Goal: Transaction & Acquisition: Purchase product/service

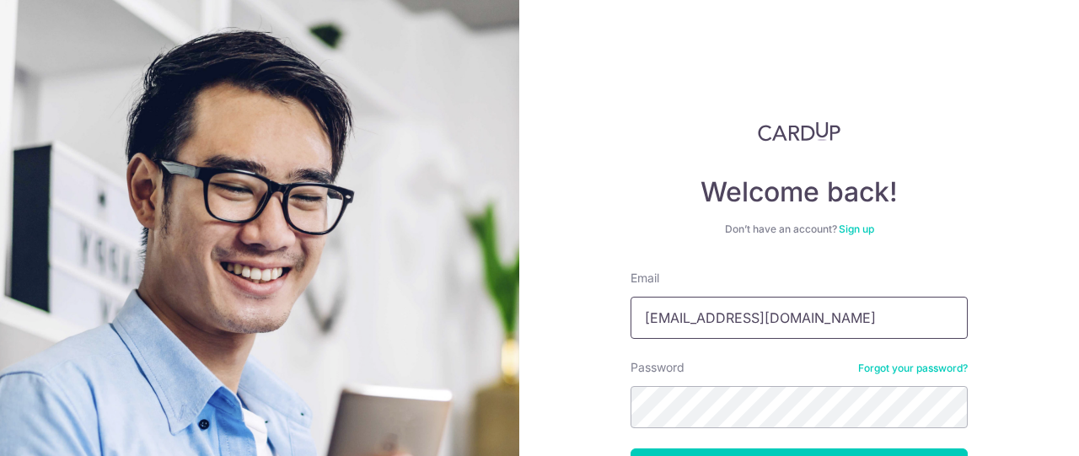
type input "famsabrina@outlook.com"
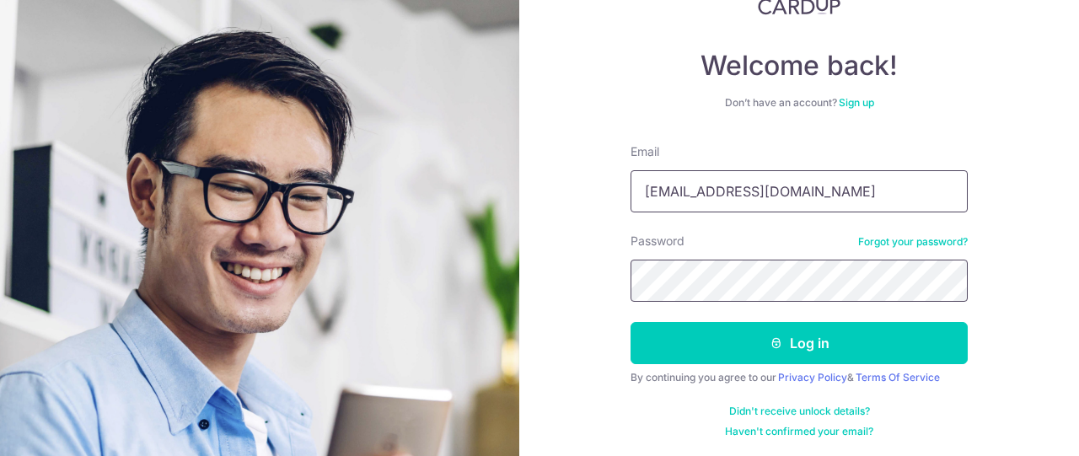
scroll to position [128, 0]
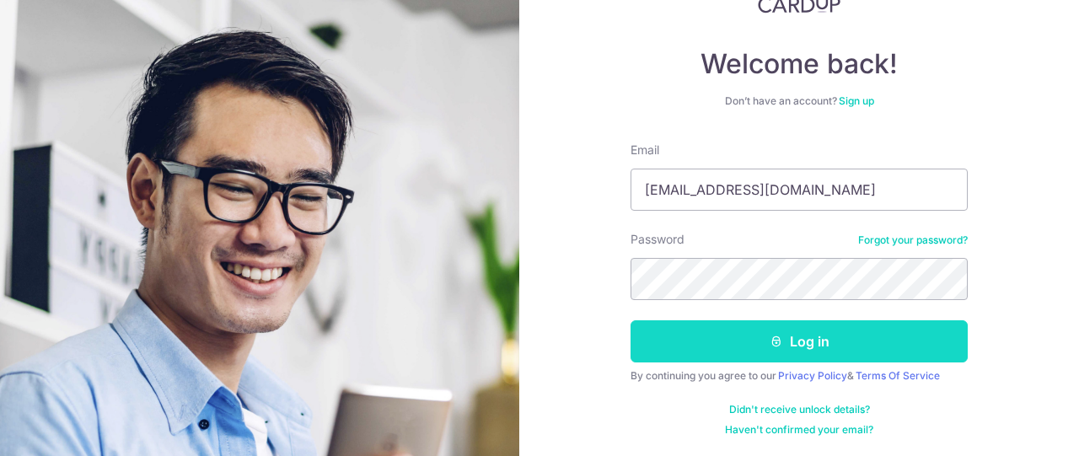
click at [833, 334] on button "Log in" at bounding box center [798, 341] width 337 height 42
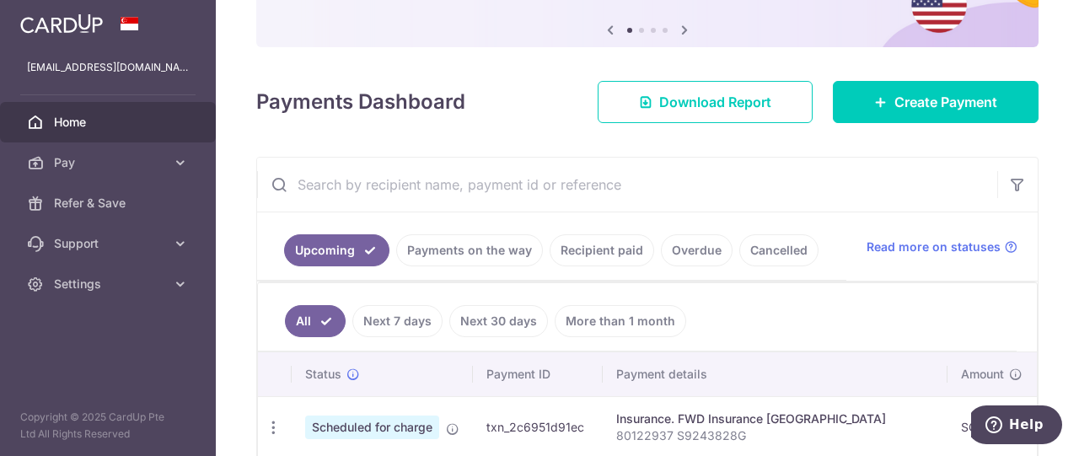
scroll to position [253, 0]
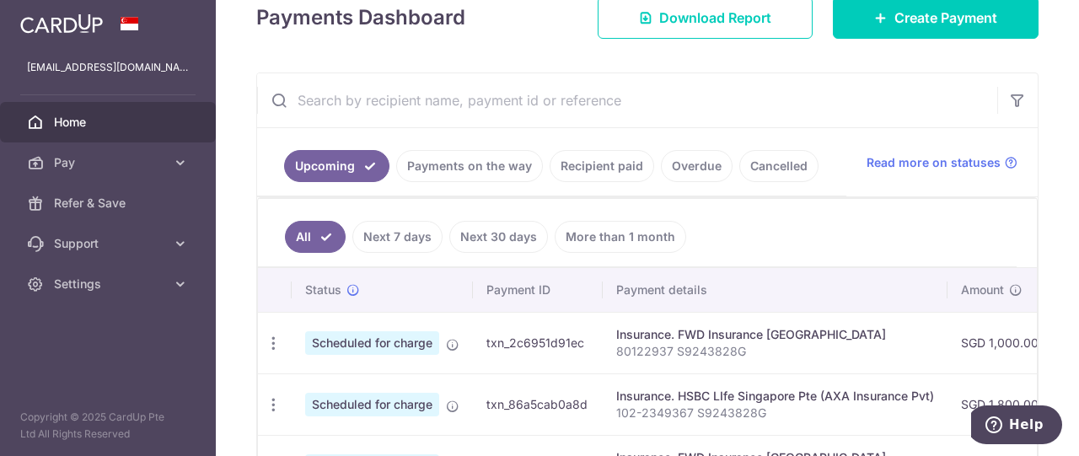
click at [849, 321] on td "Insurance. FWD Insurance Singapore 80122937 S9243828G" at bounding box center [775, 343] width 345 height 62
drag, startPoint x: 904, startPoint y: 332, endPoint x: 756, endPoint y: 332, distance: 148.3
click at [756, 332] on div "Insurance. FWD Insurance Singapore" at bounding box center [775, 334] width 318 height 17
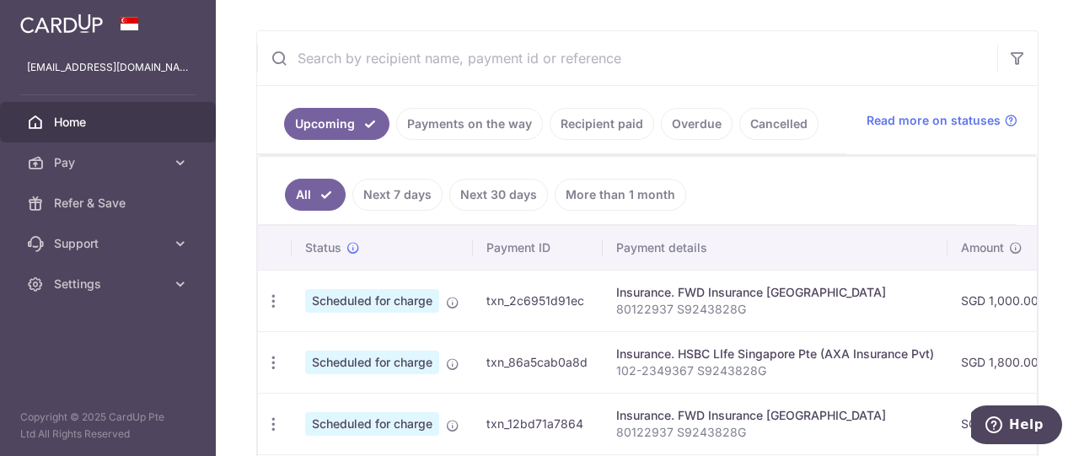
scroll to position [126, 0]
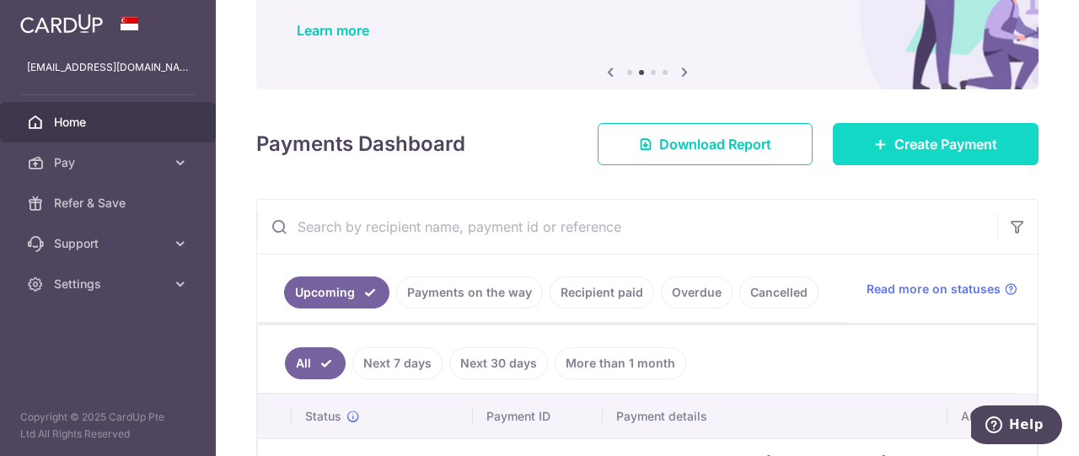
click at [881, 147] on link "Create Payment" at bounding box center [936, 144] width 206 height 42
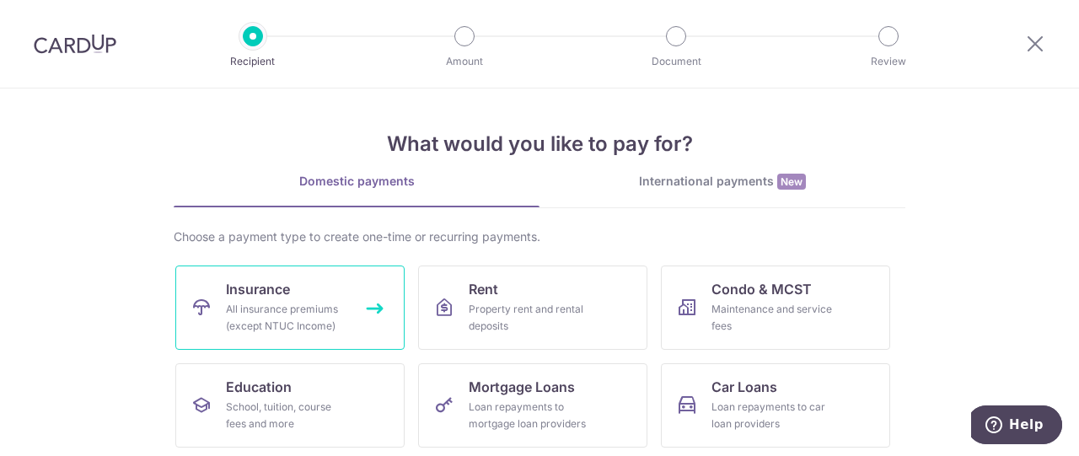
click at [328, 299] on link "Insurance All insurance premiums (except NTUC Income)" at bounding box center [289, 307] width 229 height 84
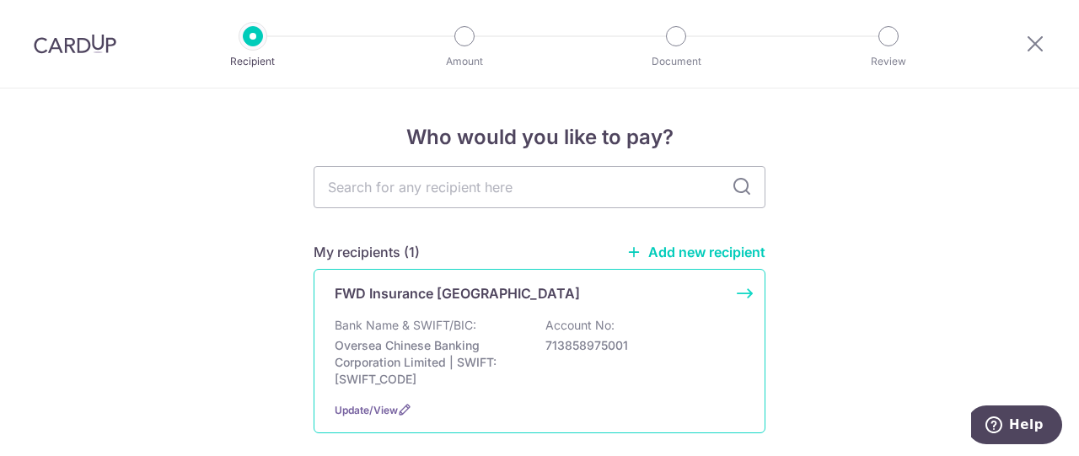
click at [474, 314] on div "FWD Insurance Singapore Bank Name & SWIFT/BIC: Oversea Chinese Banking Corporat…" at bounding box center [540, 351] width 452 height 164
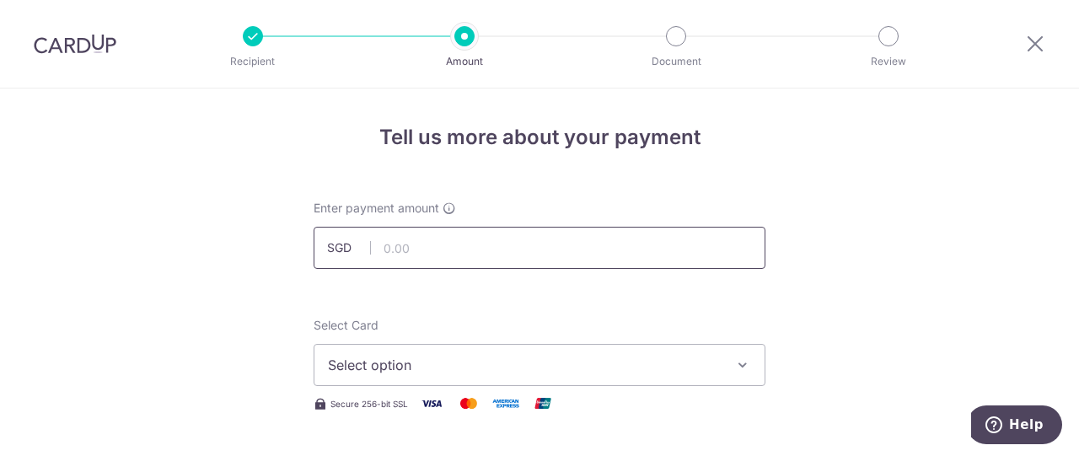
click at [419, 249] on input "text" at bounding box center [540, 248] width 452 height 42
click at [473, 254] on input "text" at bounding box center [540, 248] width 452 height 42
paste input "102.20"
type input "102.20"
click at [468, 331] on div "Select Card Select option Add credit card Your Cards **** 7636 **** 2140 **** 2…" at bounding box center [540, 351] width 452 height 69
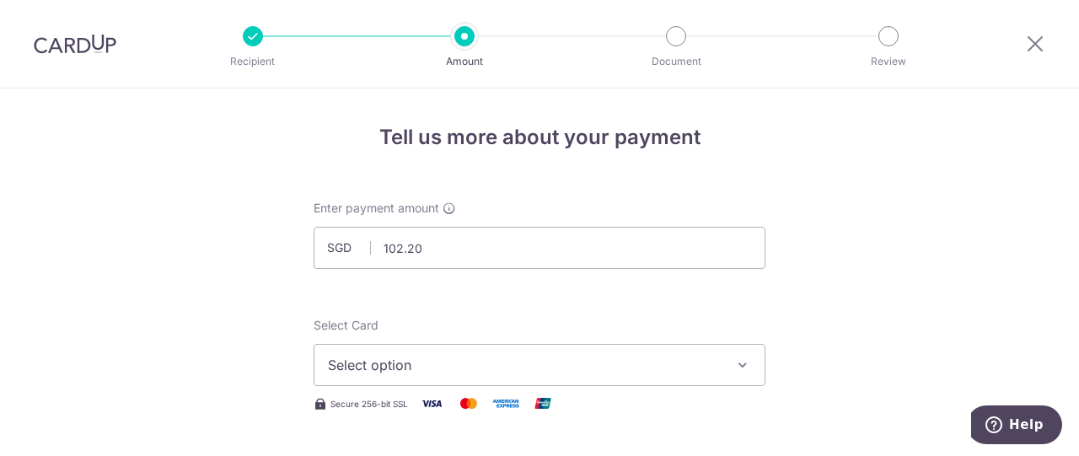
scroll to position [84, 0]
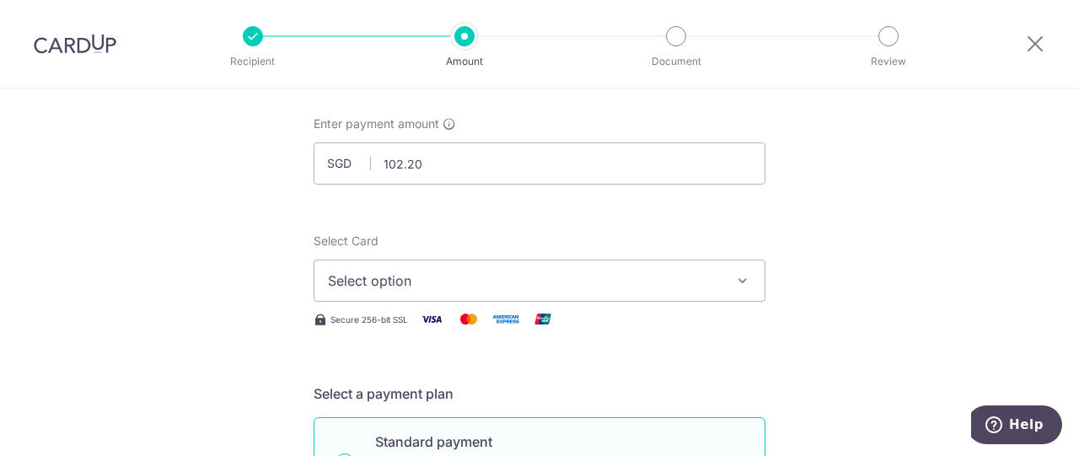
click at [444, 276] on span "Select option" at bounding box center [524, 281] width 393 height 20
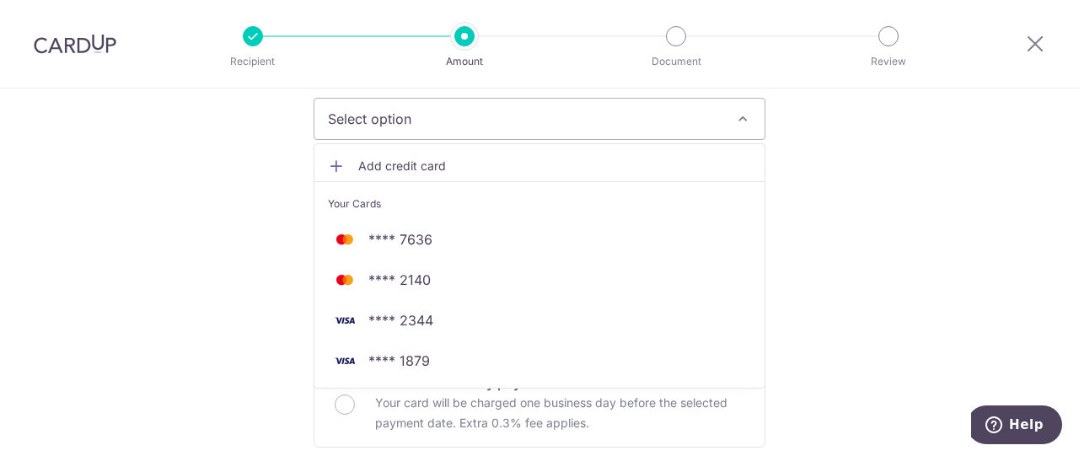
scroll to position [253, 0]
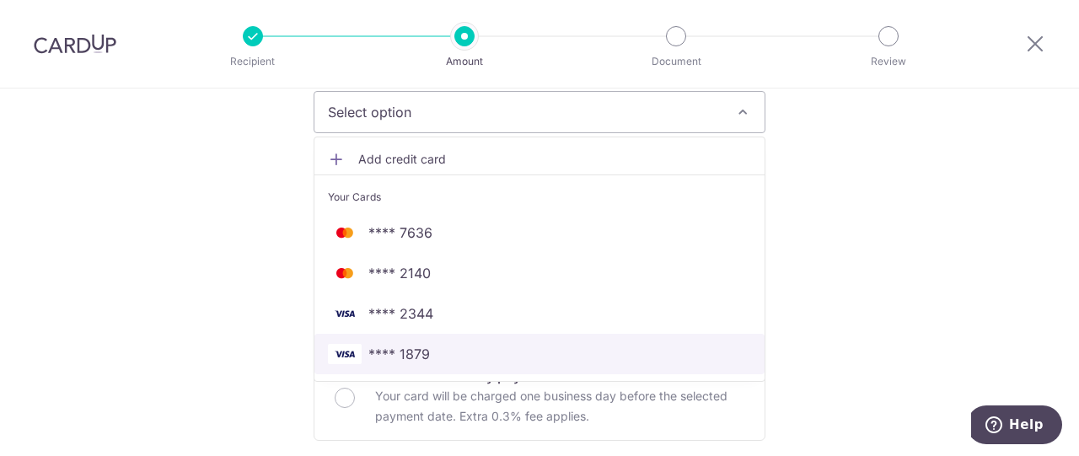
click at [424, 348] on span "**** 1879" at bounding box center [399, 354] width 62 height 20
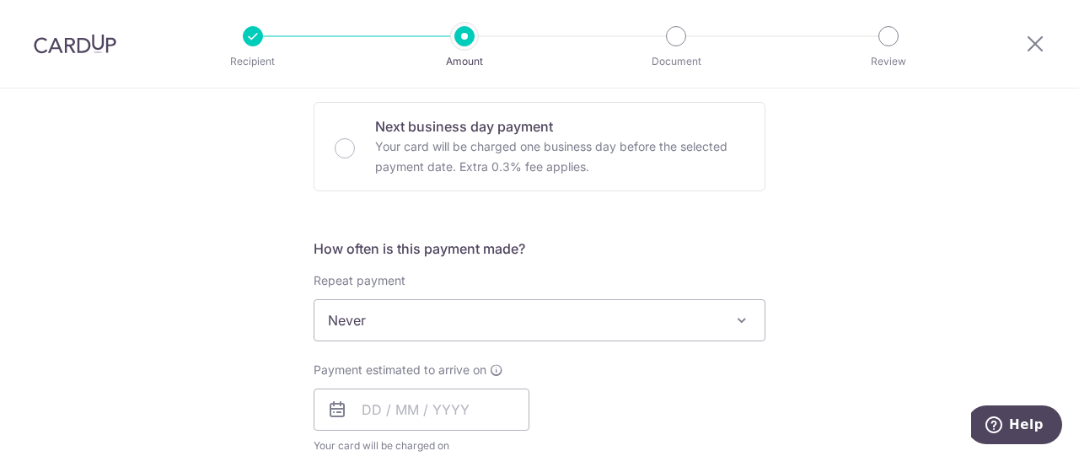
scroll to position [506, 0]
click at [565, 309] on span "Never" at bounding box center [539, 317] width 450 height 40
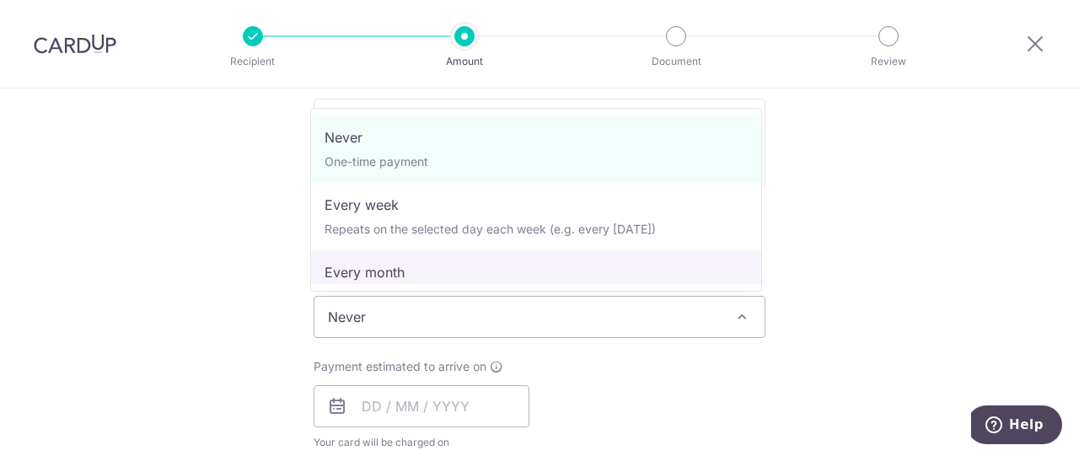
scroll to position [236, 0]
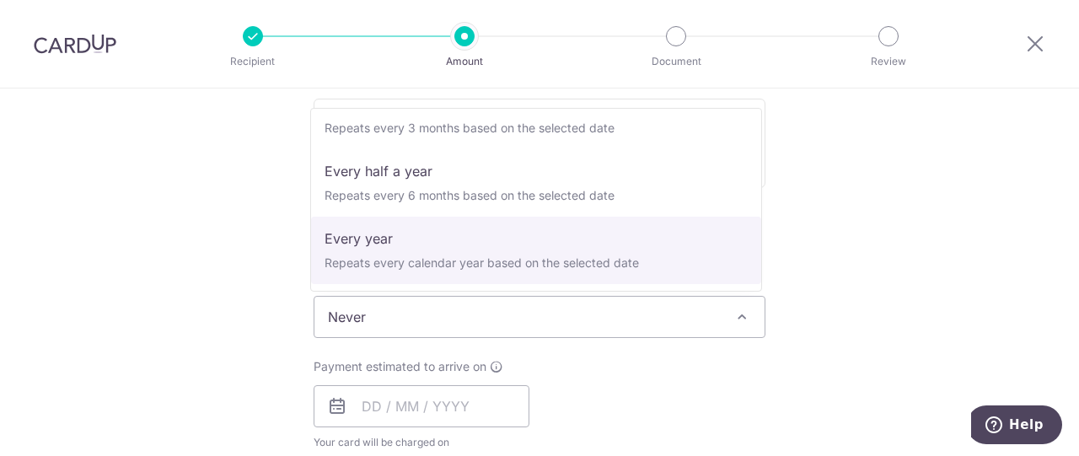
click at [807, 351] on div "Tell us more about your payment Enter payment amount SGD 102.20 102.20 Select C…" at bounding box center [539, 380] width 1079 height 1594
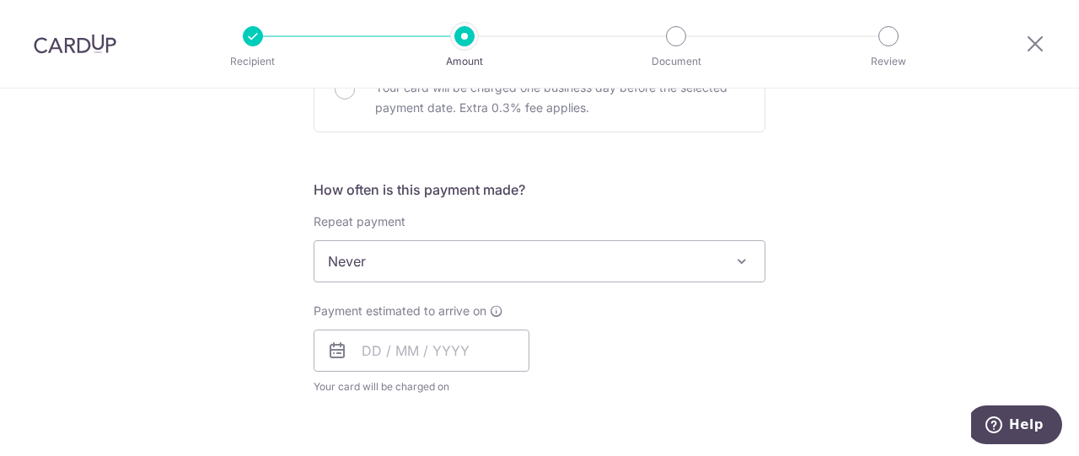
scroll to position [590, 0]
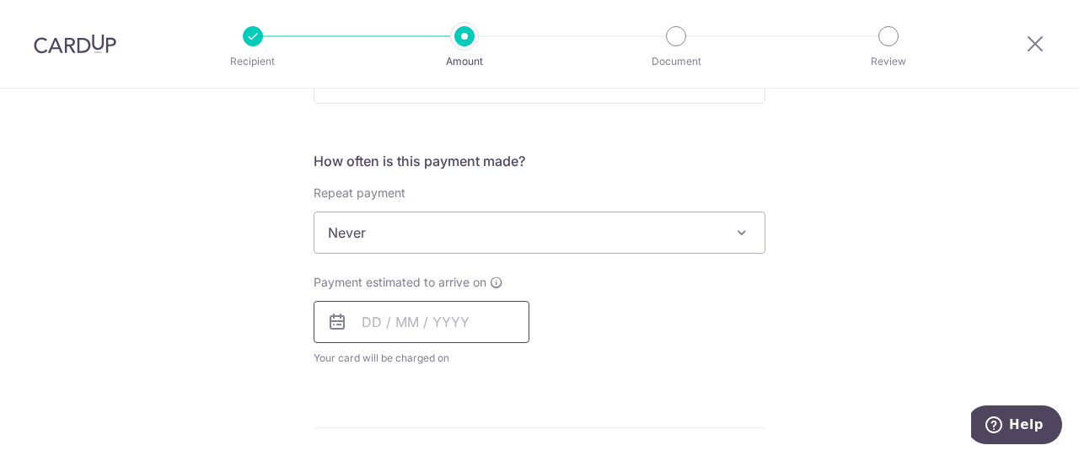
click at [407, 317] on input "text" at bounding box center [422, 322] width 216 height 42
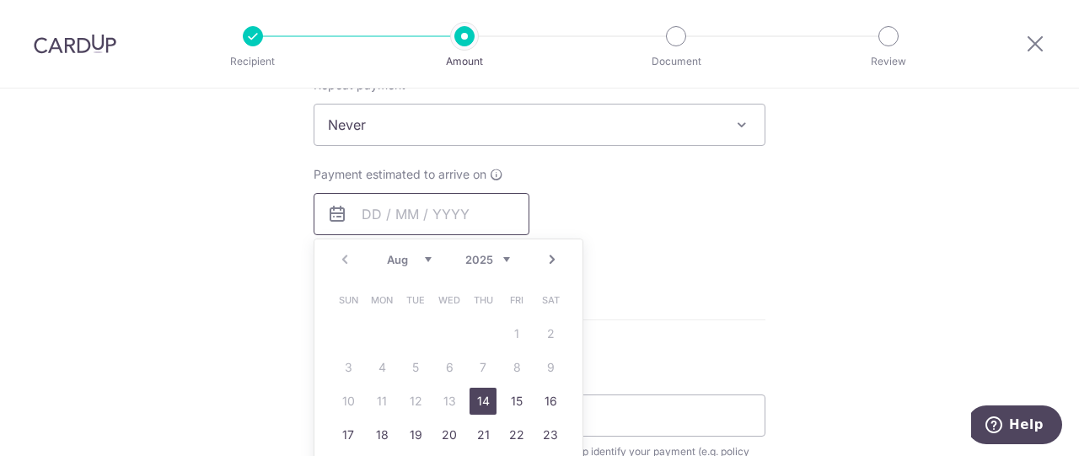
scroll to position [759, 0]
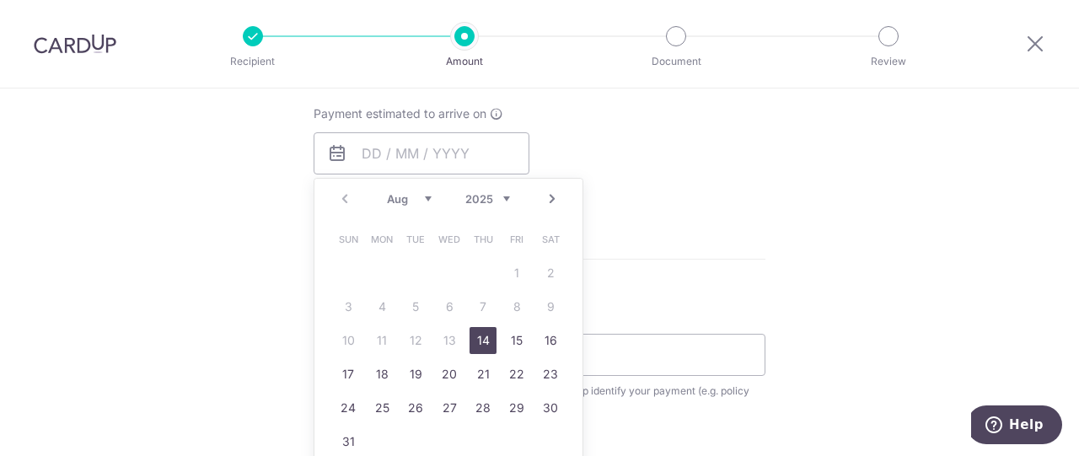
click at [489, 336] on link "14" at bounding box center [482, 340] width 27 height 27
type input "[DATE]"
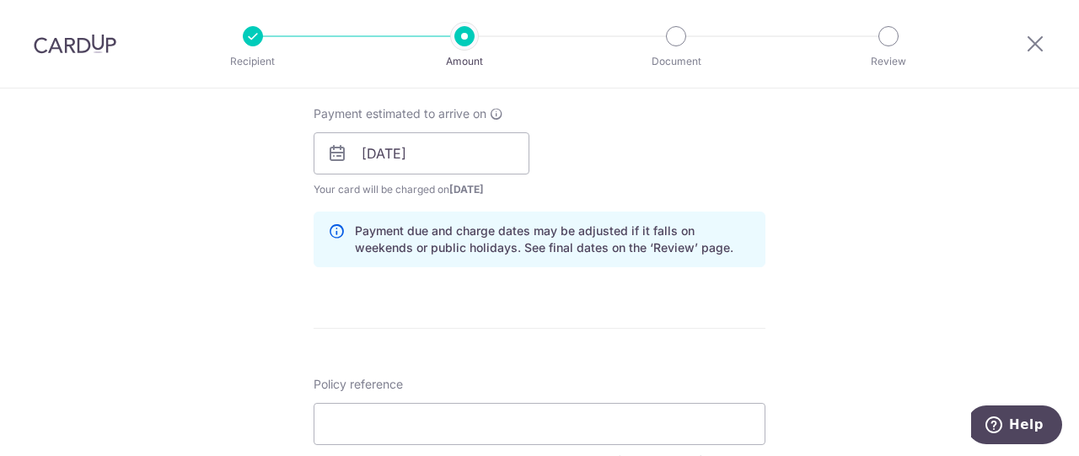
click at [689, 114] on div "Payment estimated to arrive on 14/08/2025 Prev Next Aug Sep Oct Nov Dec 2025 20…" at bounding box center [539, 151] width 472 height 93
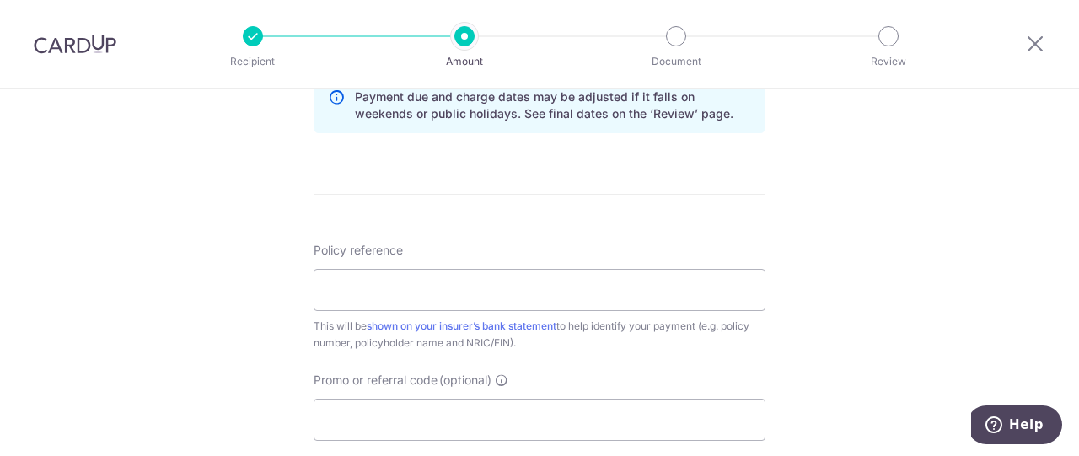
scroll to position [927, 0]
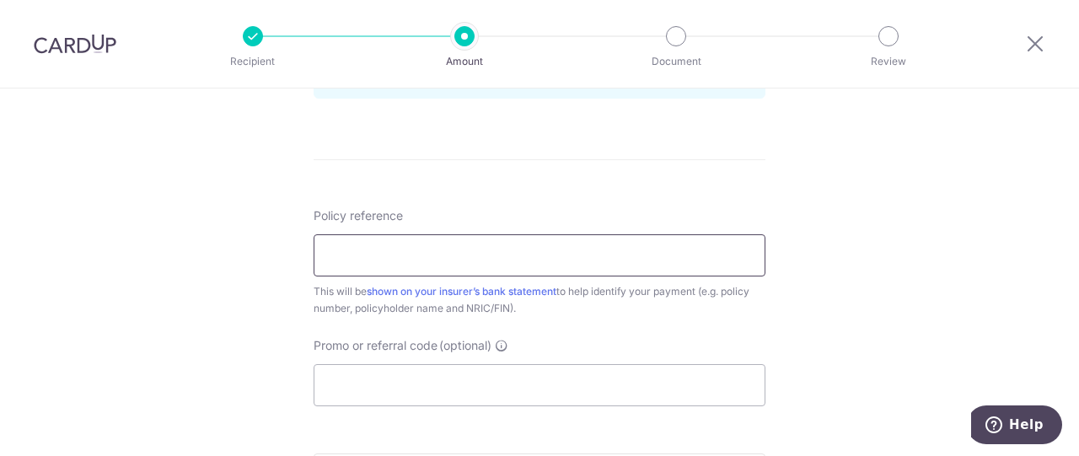
click at [407, 252] on input "Policy reference" at bounding box center [540, 255] width 452 height 42
paste input "10947933"
type input "10947933"
click at [447, 380] on input "Promo or referral code (optional)" at bounding box center [540, 385] width 452 height 42
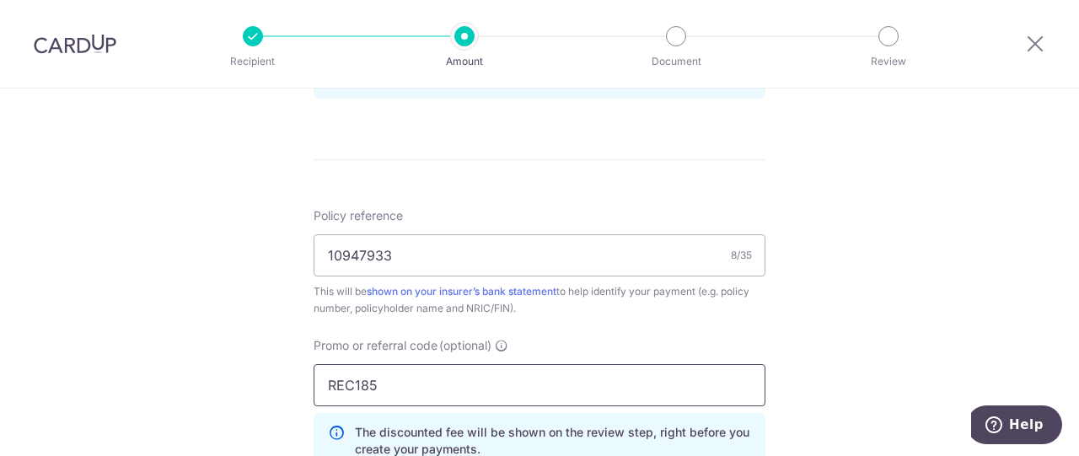
type input "REC185"
click at [215, 354] on div "Tell us more about your payment Enter payment amount SGD 102.20 102.20 Select C…" at bounding box center [539, 30] width 1079 height 1739
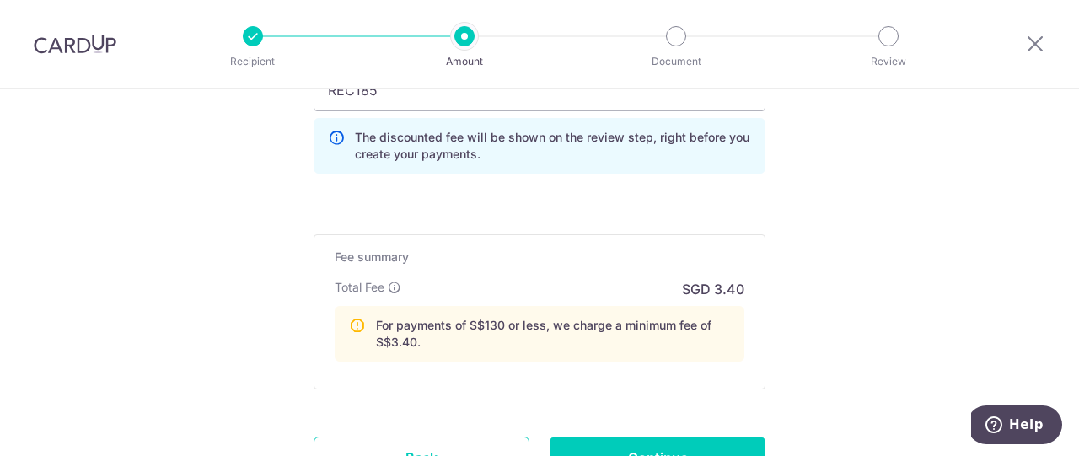
scroll to position [1264, 0]
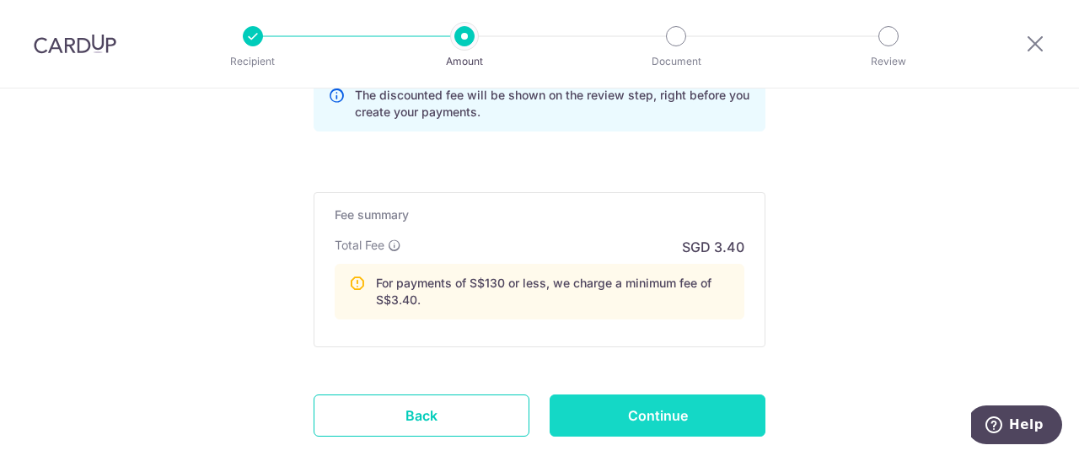
click at [689, 410] on input "Continue" at bounding box center [657, 415] width 216 height 42
type input "Create Schedule"
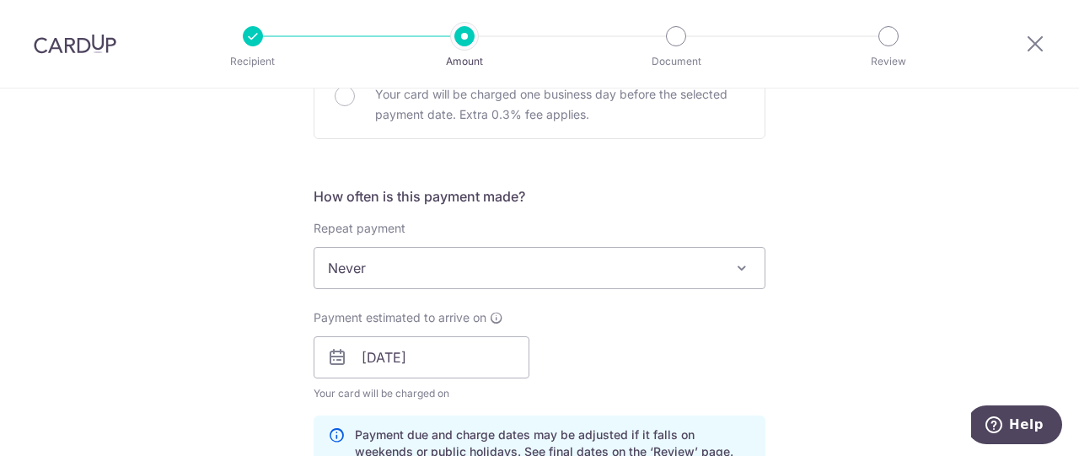
scroll to position [490, 0]
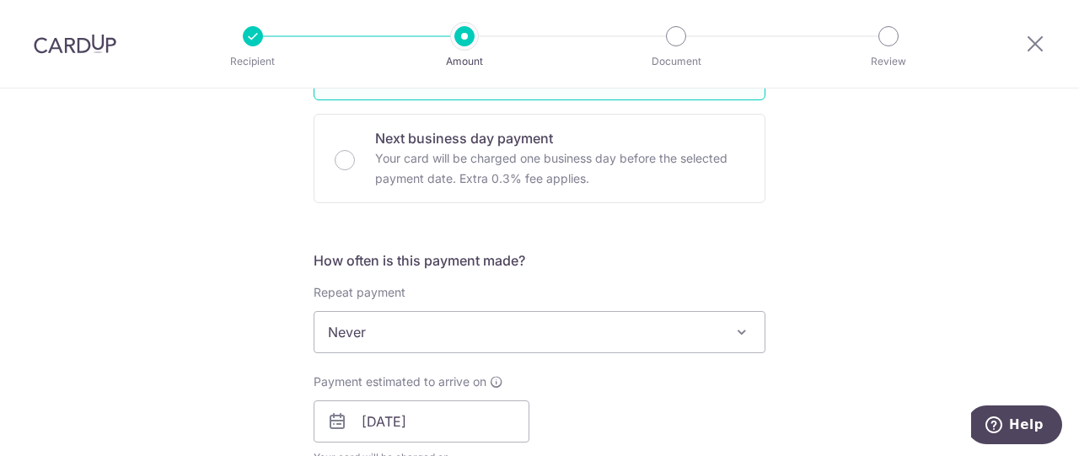
click at [449, 336] on span "Never" at bounding box center [539, 332] width 450 height 40
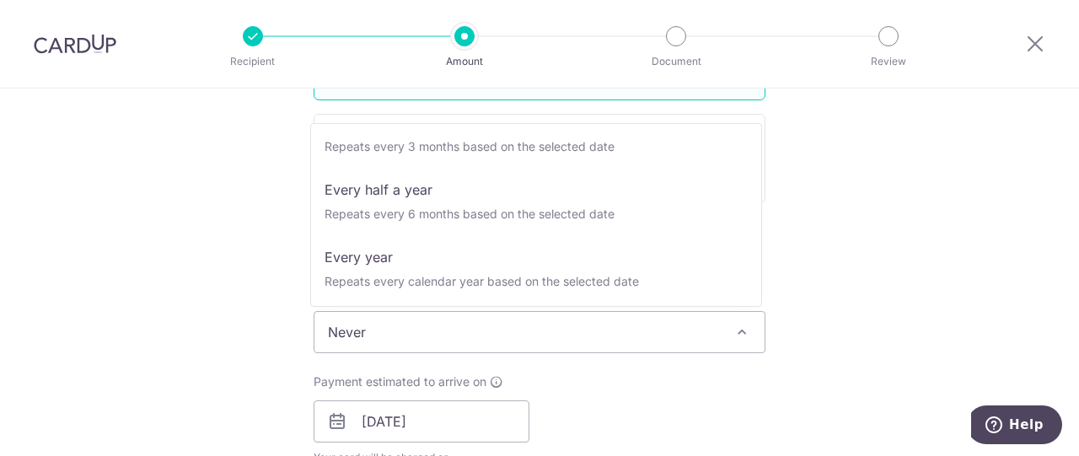
scroll to position [236, 0]
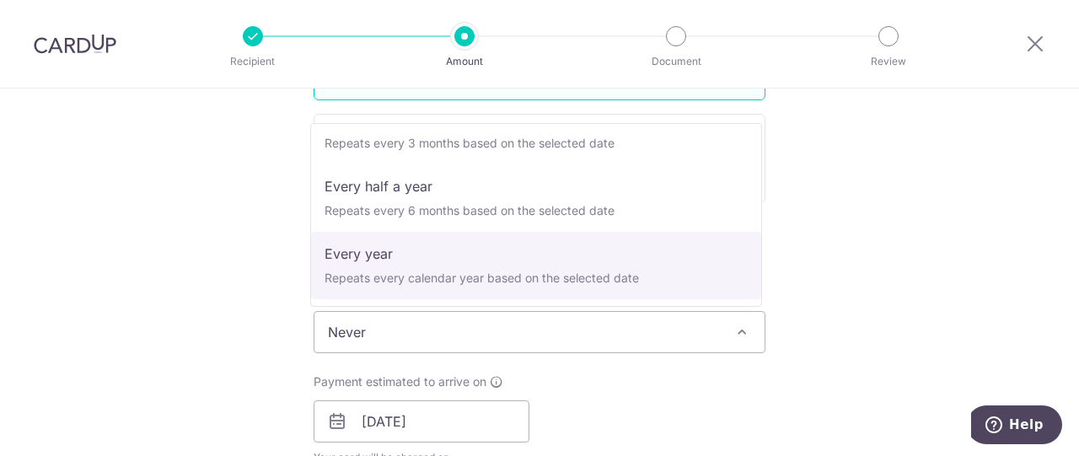
select select "6"
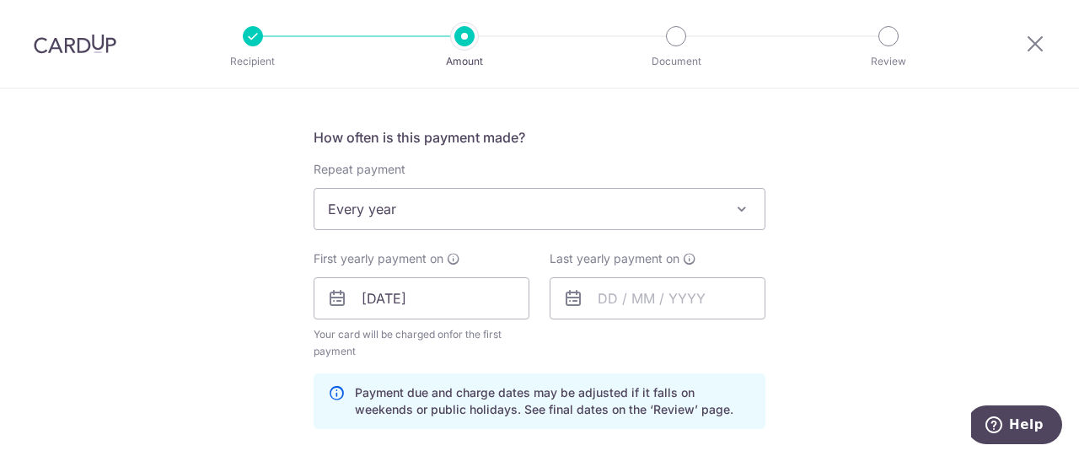
scroll to position [659, 0]
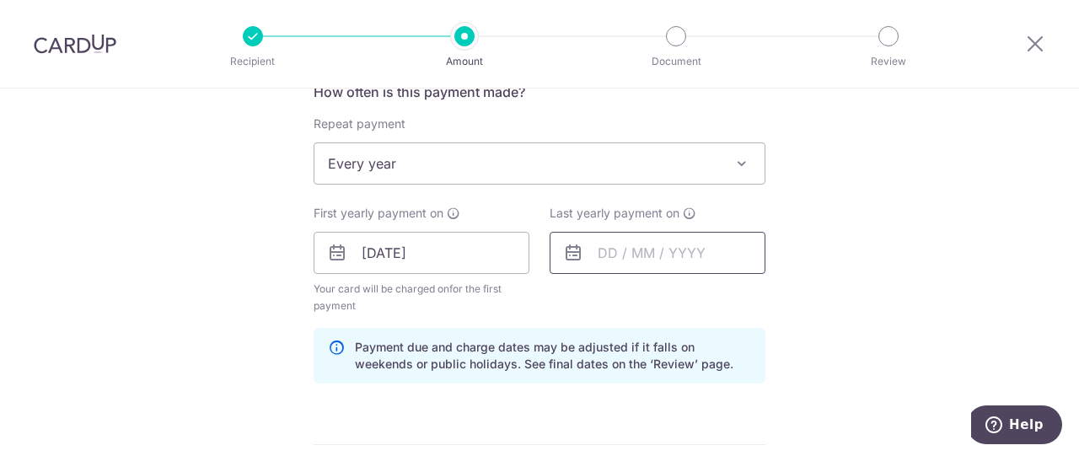
click at [611, 260] on input "text" at bounding box center [657, 253] width 216 height 42
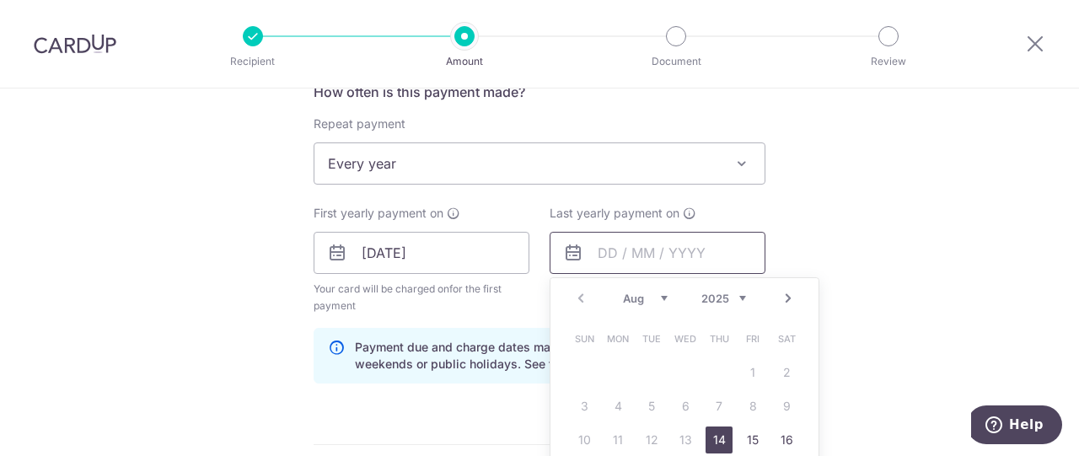
scroll to position [743, 0]
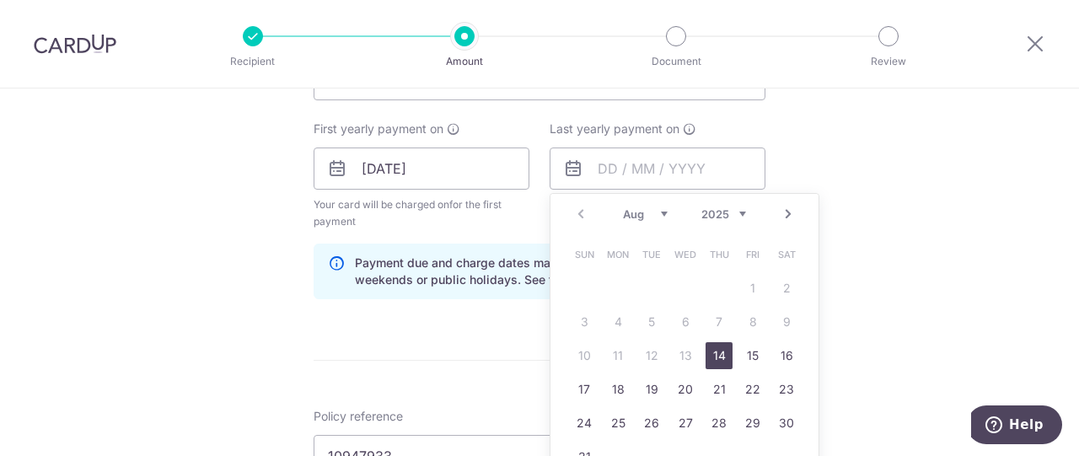
click at [785, 217] on link "Next" at bounding box center [788, 214] width 20 height 20
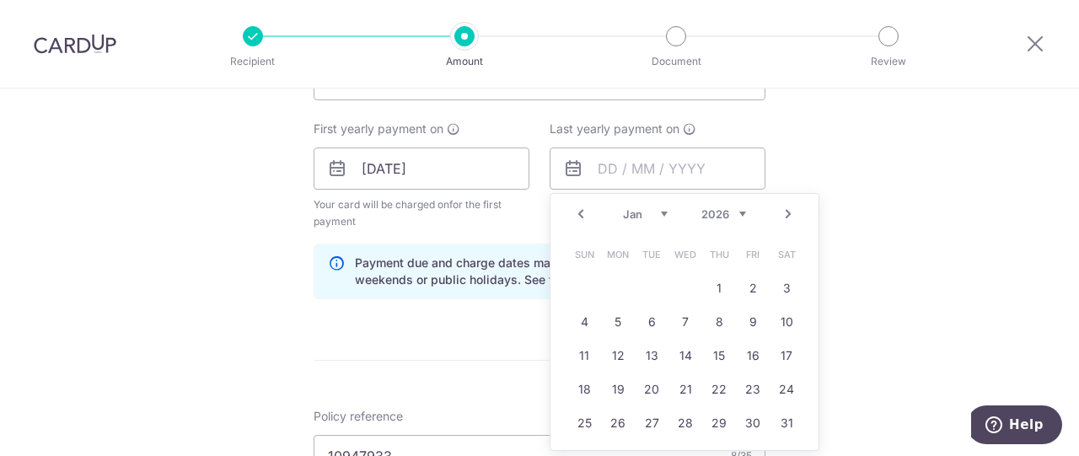
click at [785, 217] on link "Next" at bounding box center [788, 214] width 20 height 20
click at [786, 215] on link "Next" at bounding box center [788, 214] width 20 height 20
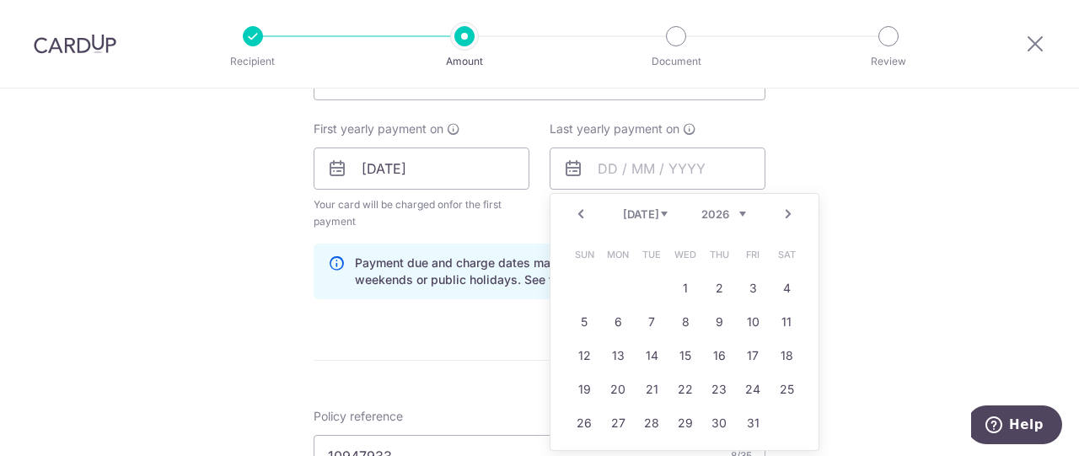
click at [786, 215] on link "Next" at bounding box center [788, 214] width 20 height 20
click at [751, 348] on link "14" at bounding box center [752, 355] width 27 height 27
type input "14/08/2026"
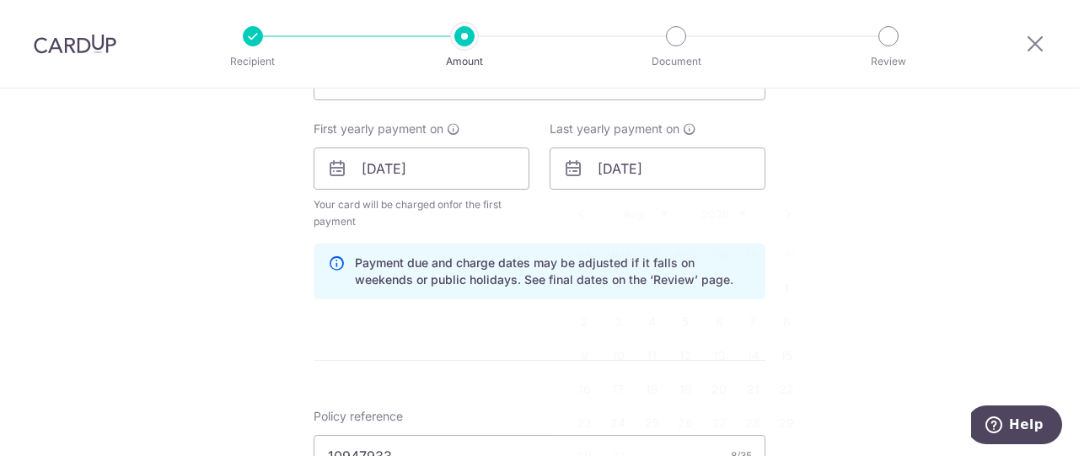
click at [960, 244] on div "Tell us more about your payment Enter payment amount SGD 102.20 102.20 Select C…" at bounding box center [539, 234] width 1079 height 1779
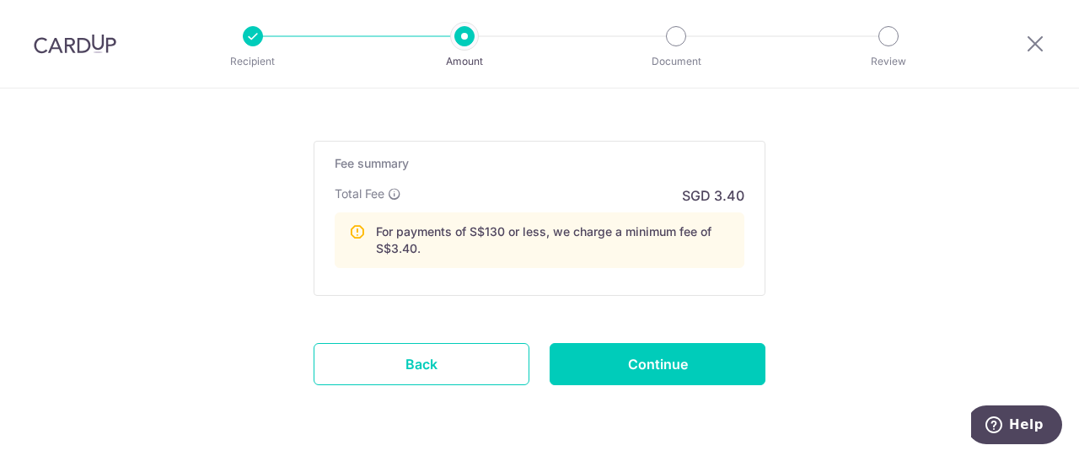
scroll to position [1407, 0]
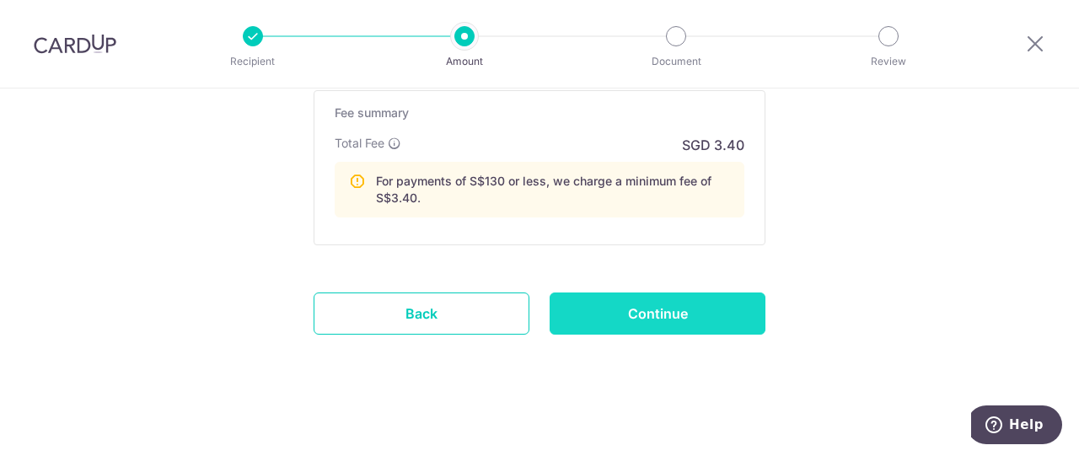
click at [616, 306] on input "Continue" at bounding box center [657, 313] width 216 height 42
type input "Update Schedule"
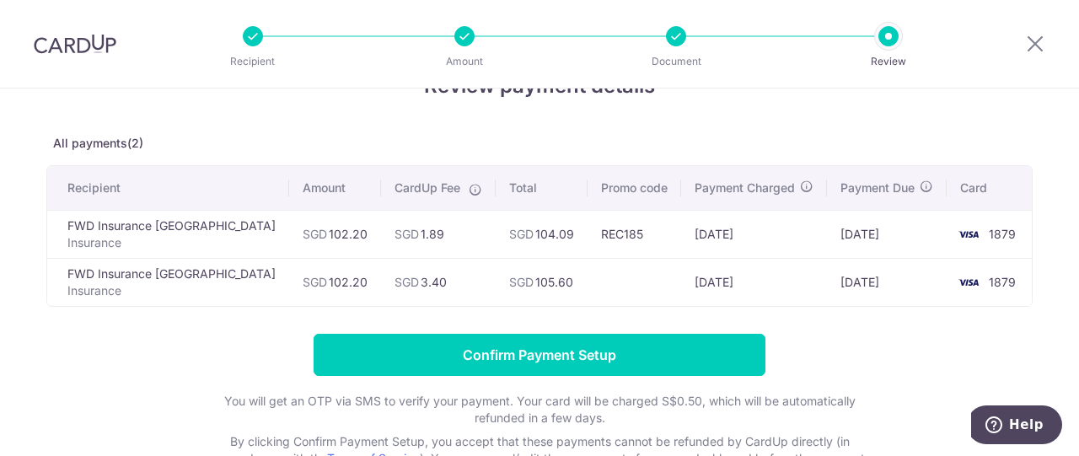
scroll to position [84, 0]
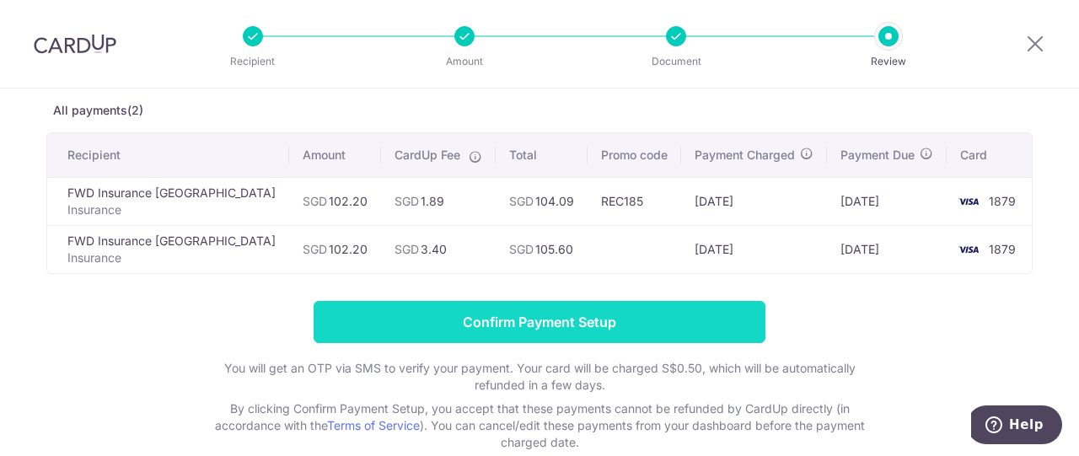
click at [549, 329] on input "Confirm Payment Setup" at bounding box center [540, 322] width 452 height 42
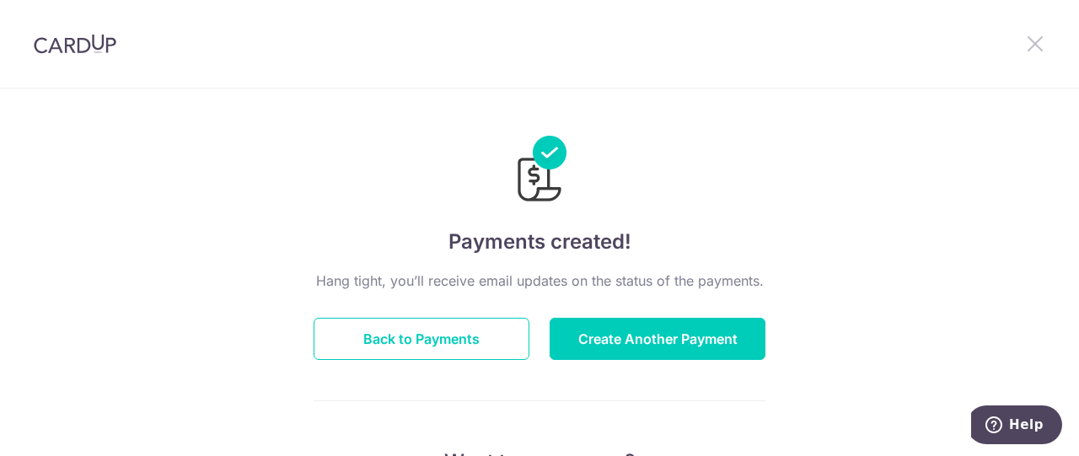
click at [1032, 43] on icon at bounding box center [1035, 43] width 20 height 21
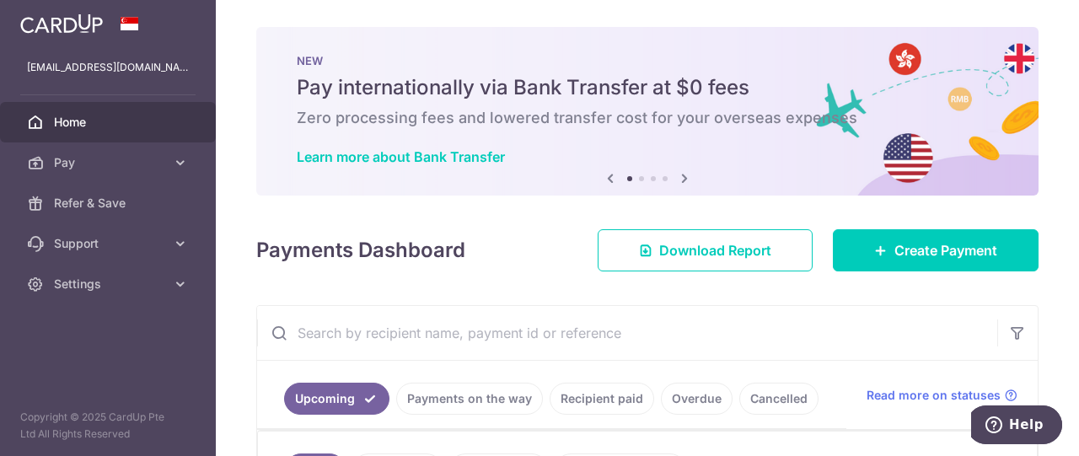
scroll to position [169, 0]
